Goal: Information Seeking & Learning: Learn about a topic

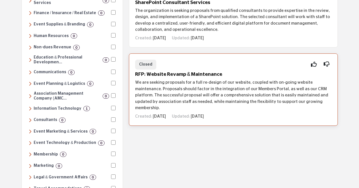
scroll to position [141, 0]
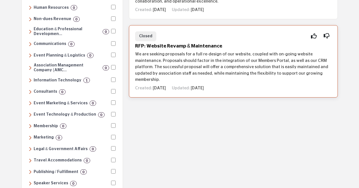
click at [192, 45] on h5 "RFP: Website Revamp & Maintenance" at bounding box center [233, 46] width 196 height 6
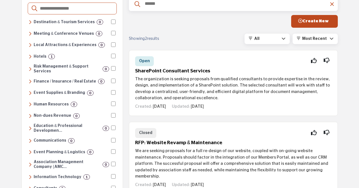
scroll to position [57, 0]
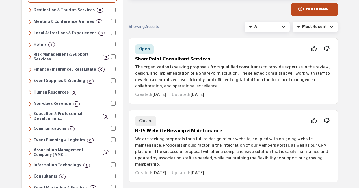
click at [76, 148] on h6 "Association Management Company (AMC..." at bounding box center [67, 153] width 67 height 10
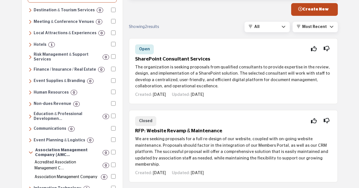
scroll to position [113, 0]
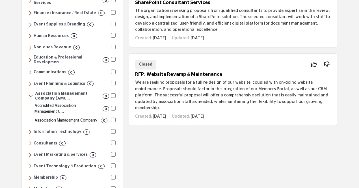
click at [57, 129] on h6 "Information Technology" at bounding box center [58, 131] width 48 height 5
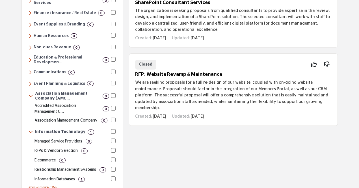
scroll to position [0, 0]
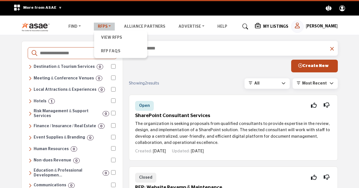
click at [102, 29] on link "RFPs" at bounding box center [104, 27] width 21 height 8
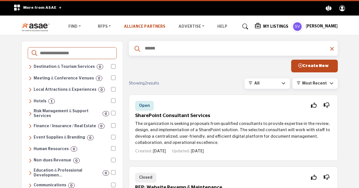
click at [140, 28] on link "Alliance Partners" at bounding box center [145, 27] width 42 height 4
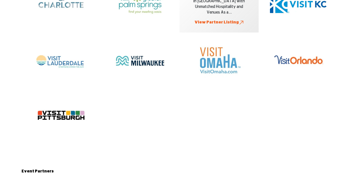
scroll to position [650, 0]
